Goal: Task Accomplishment & Management: Use online tool/utility

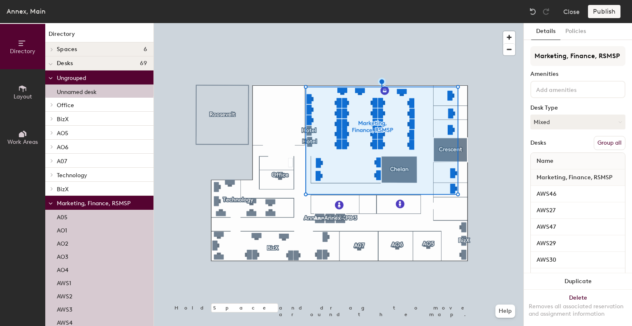
click at [611, 146] on button "Group all" at bounding box center [610, 143] width 32 height 14
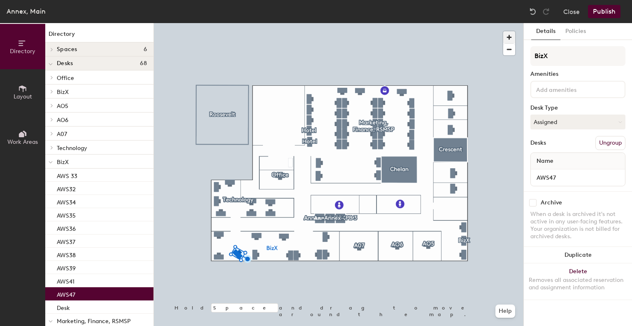
click at [508, 34] on span "button" at bounding box center [510, 37] width 12 height 12
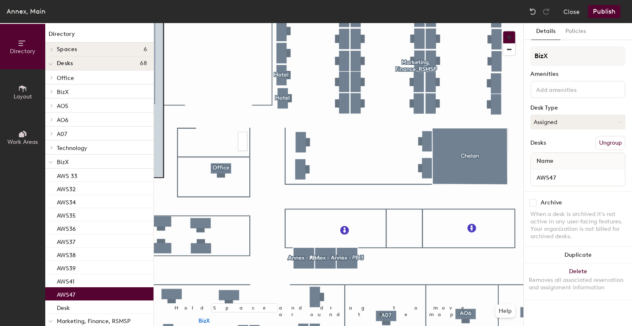
click at [504, 31] on button "button" at bounding box center [510, 37] width 12 height 12
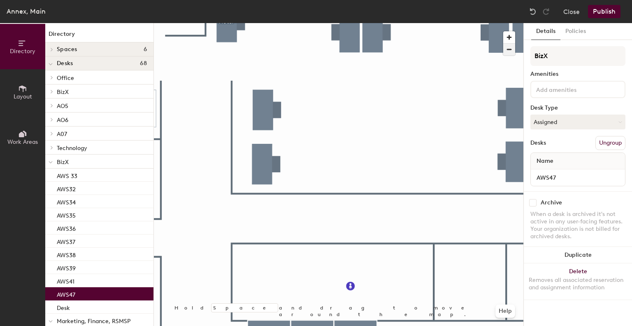
click at [511, 49] on span "button" at bounding box center [510, 50] width 12 height 12
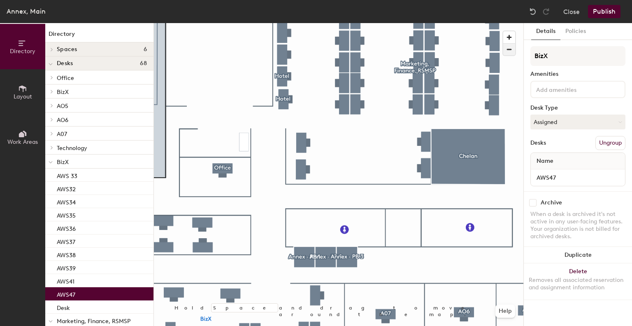
click at [511, 49] on span "button" at bounding box center [510, 50] width 12 height 12
click at [511, 36] on span "button" at bounding box center [510, 37] width 12 height 12
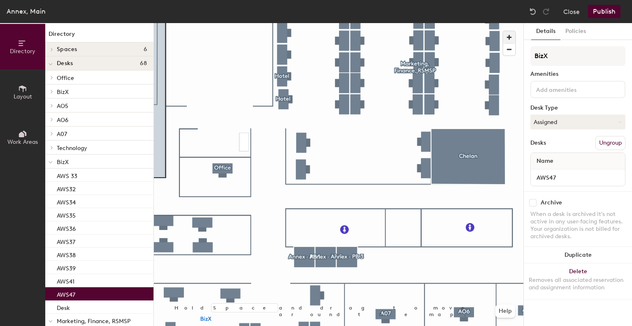
click at [511, 36] on span "button" at bounding box center [510, 37] width 12 height 12
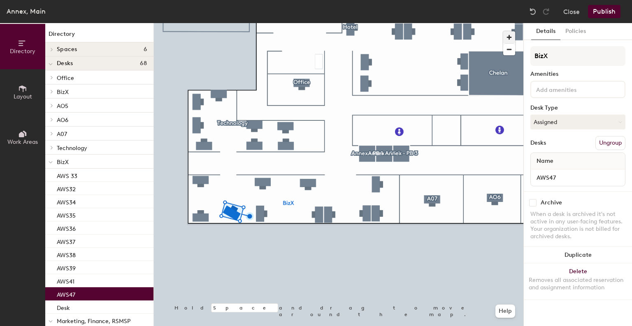
click at [511, 37] on span "button" at bounding box center [510, 37] width 12 height 12
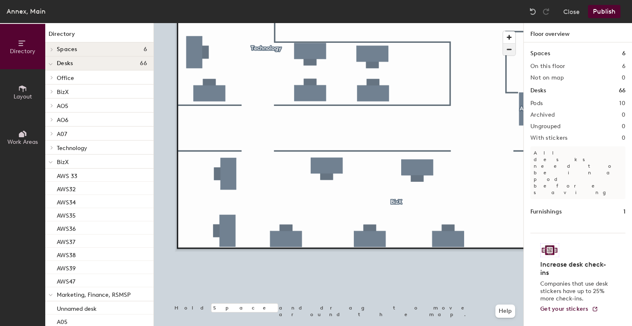
click at [509, 48] on span "button" at bounding box center [510, 50] width 12 height 12
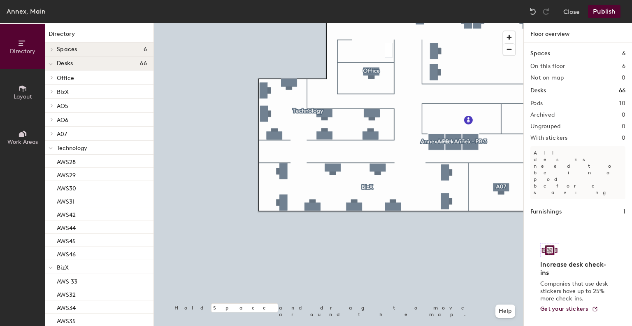
click at [606, 5] on button "Publish" at bounding box center [604, 11] width 33 height 13
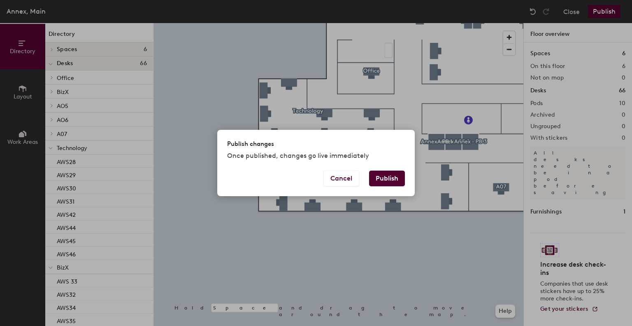
click at [392, 184] on button "Publish" at bounding box center [387, 178] width 36 height 16
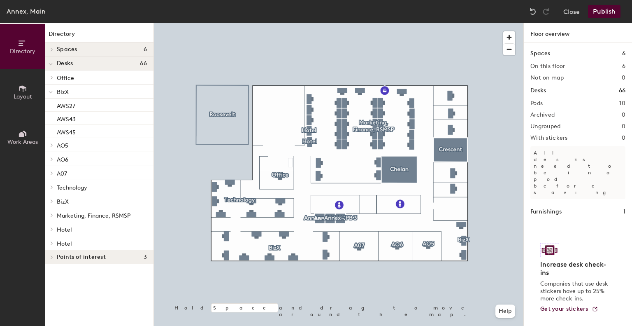
click at [599, 10] on button "Publish" at bounding box center [604, 11] width 33 height 13
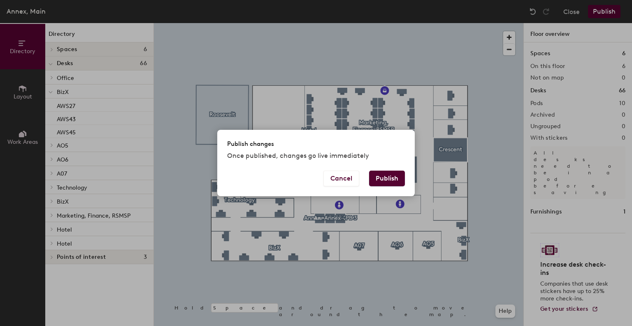
click at [397, 175] on button "Publish" at bounding box center [387, 178] width 36 height 16
